Goal: Information Seeking & Learning: Learn about a topic

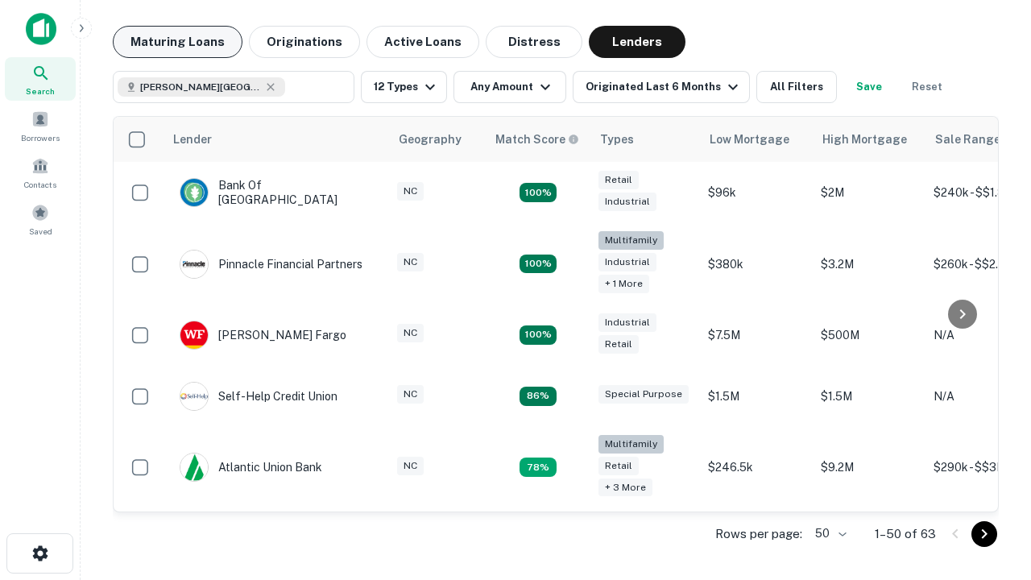
click at [177, 42] on button "Maturing Loans" at bounding box center [178, 42] width 130 height 32
